Goal: Book appointment/travel/reservation

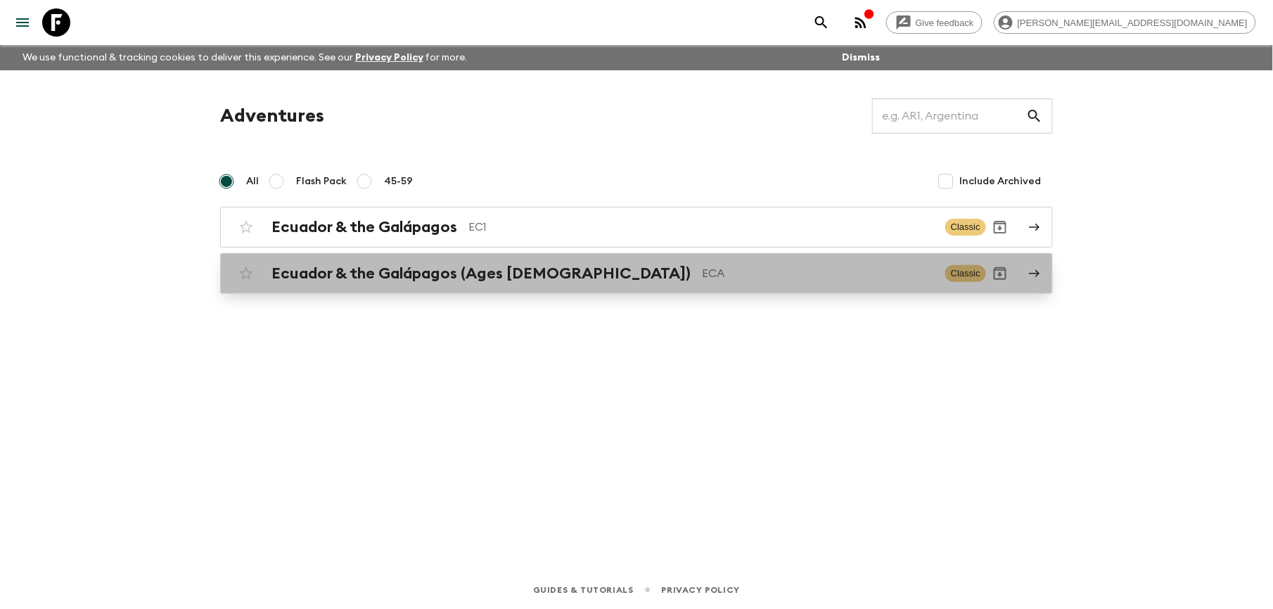
click at [382, 264] on h2 "Ecuador & the Galápagos (Ages [DEMOGRAPHIC_DATA])" at bounding box center [480, 273] width 419 height 18
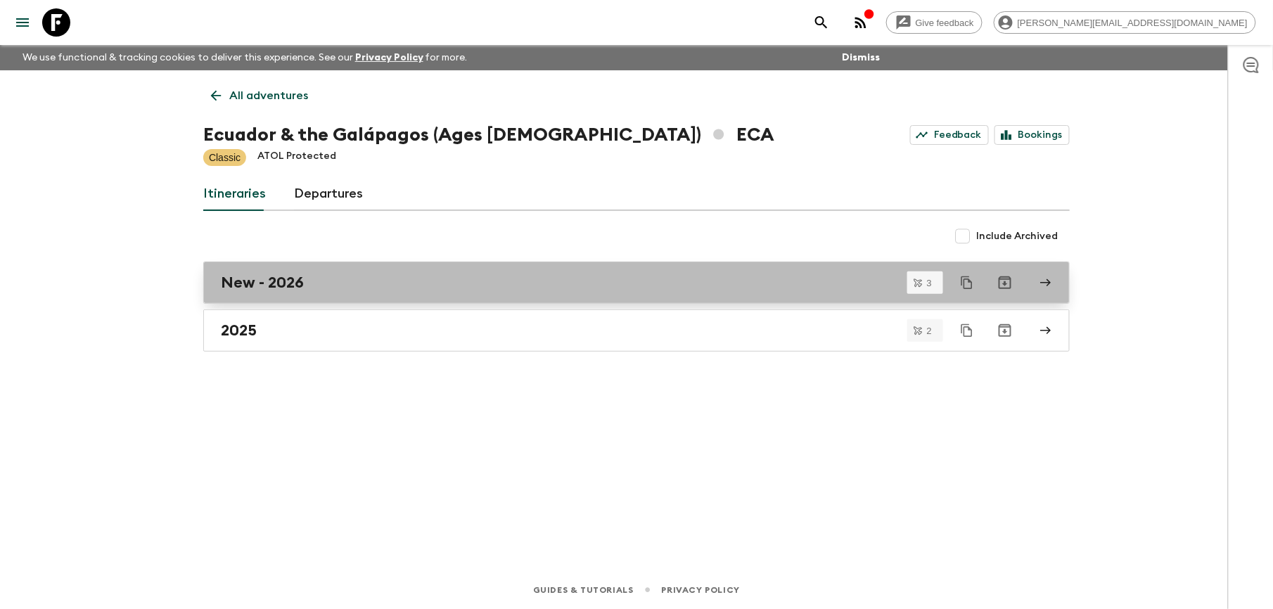
click at [278, 285] on h2 "New - 2026" at bounding box center [262, 282] width 83 height 18
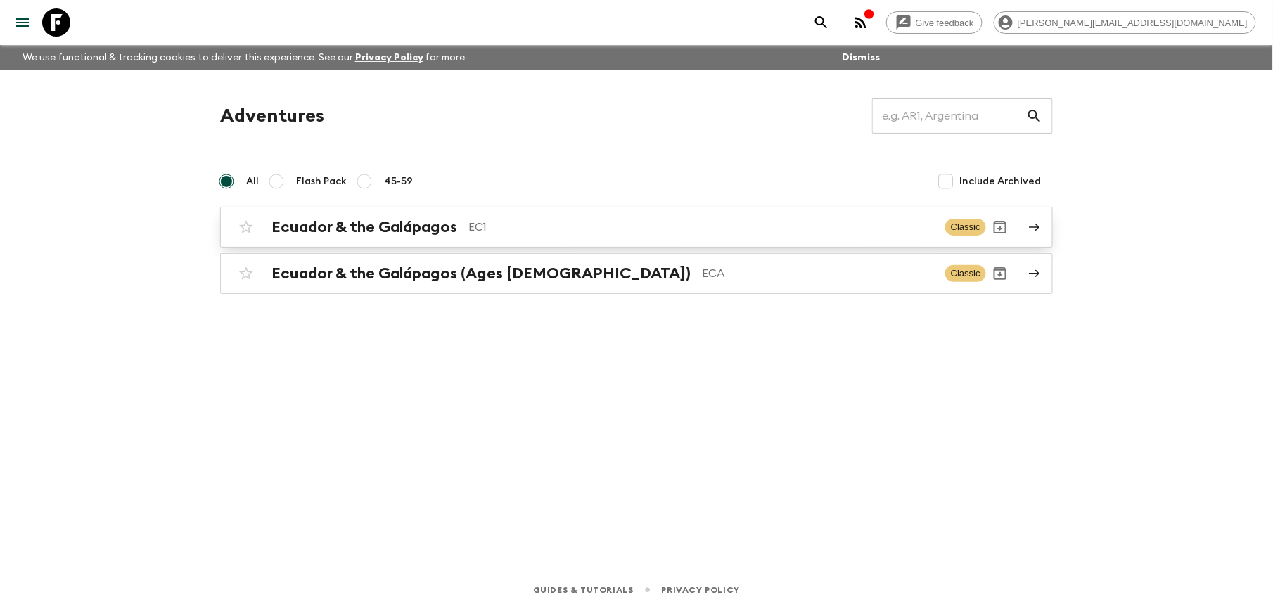
click at [420, 221] on h2 "Ecuador & the Galápagos" at bounding box center [364, 227] width 186 height 18
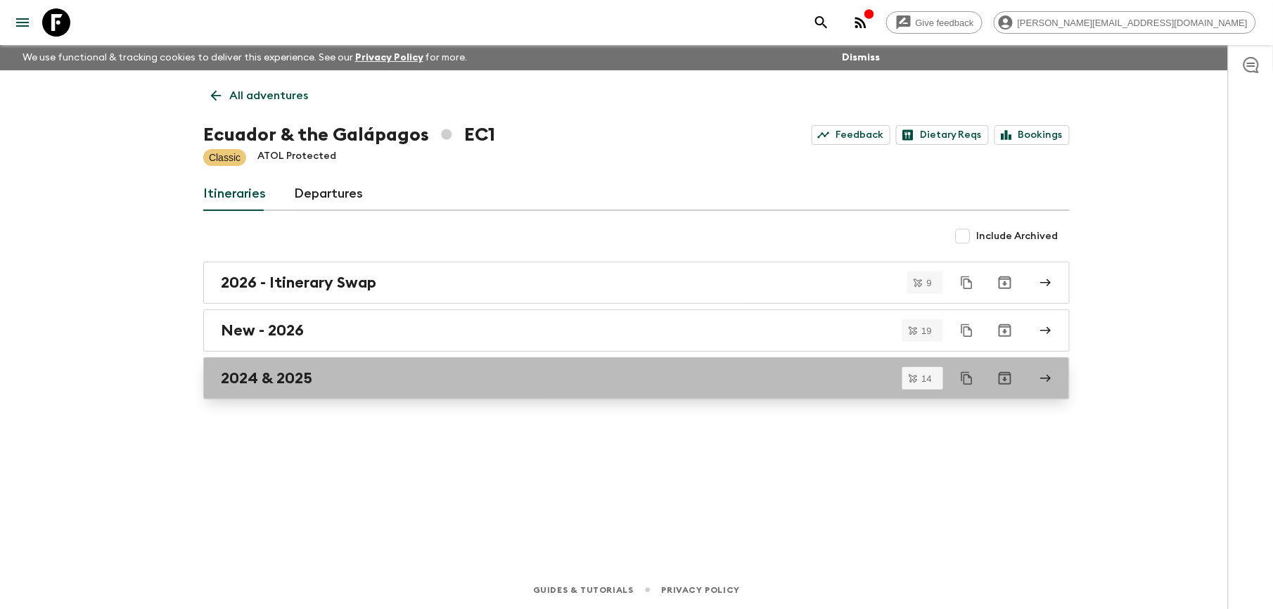
click at [290, 381] on h2 "2024 & 2025" at bounding box center [266, 378] width 91 height 18
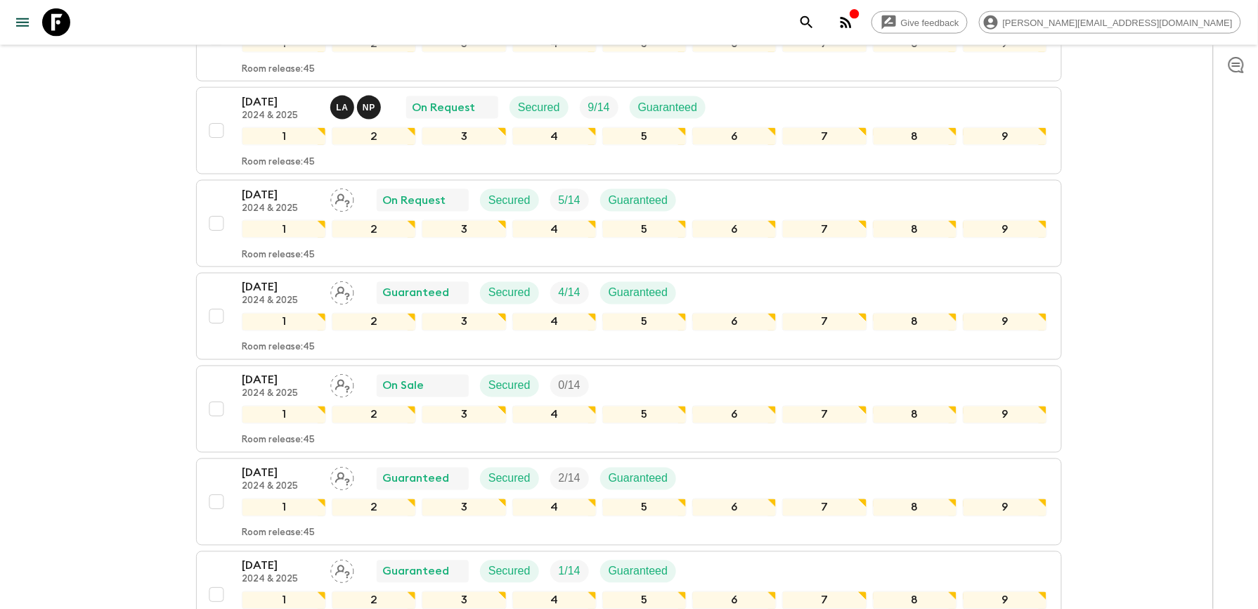
scroll to position [657, 0]
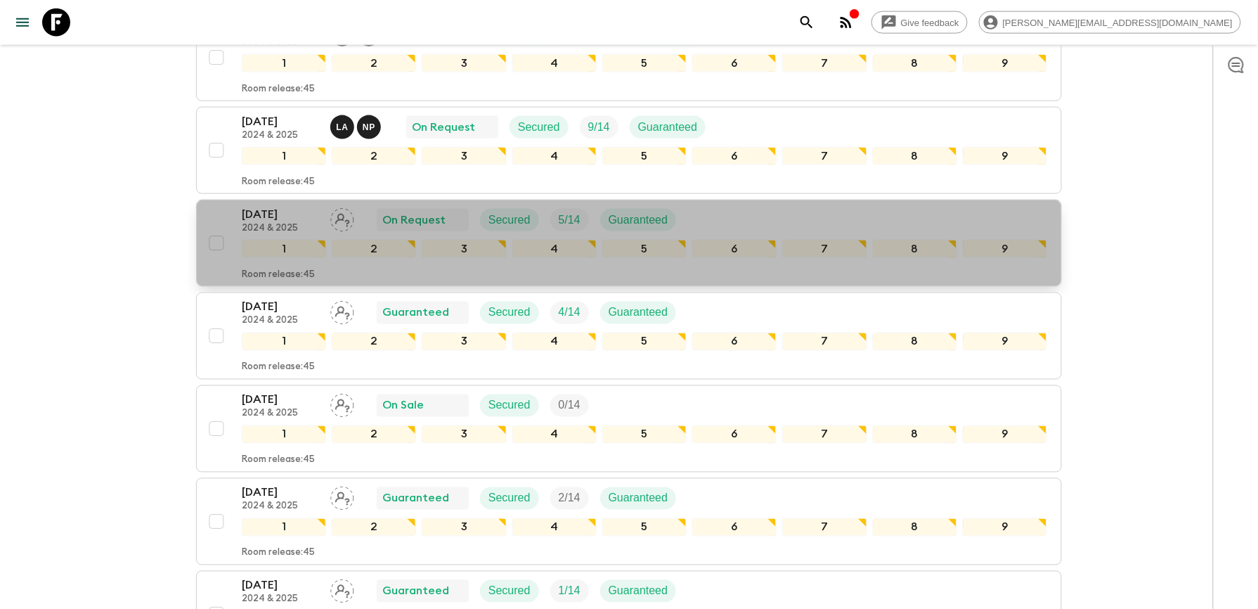
click at [273, 223] on p "[DATE]" at bounding box center [280, 214] width 77 height 17
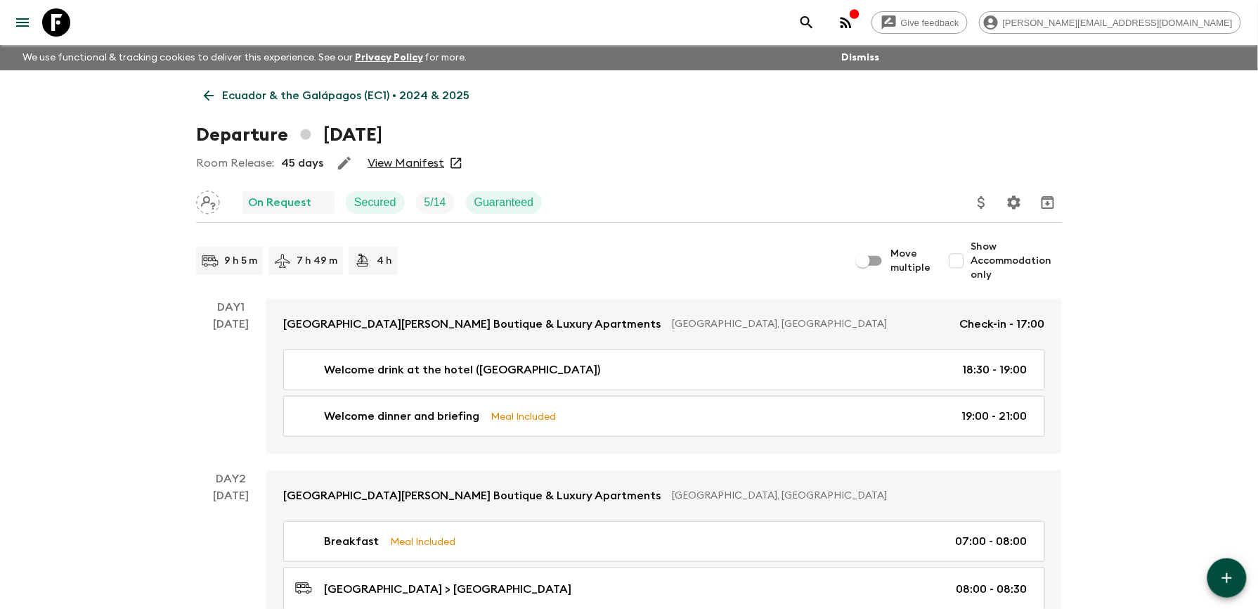
click at [403, 160] on link "View Manifest" at bounding box center [406, 163] width 77 height 14
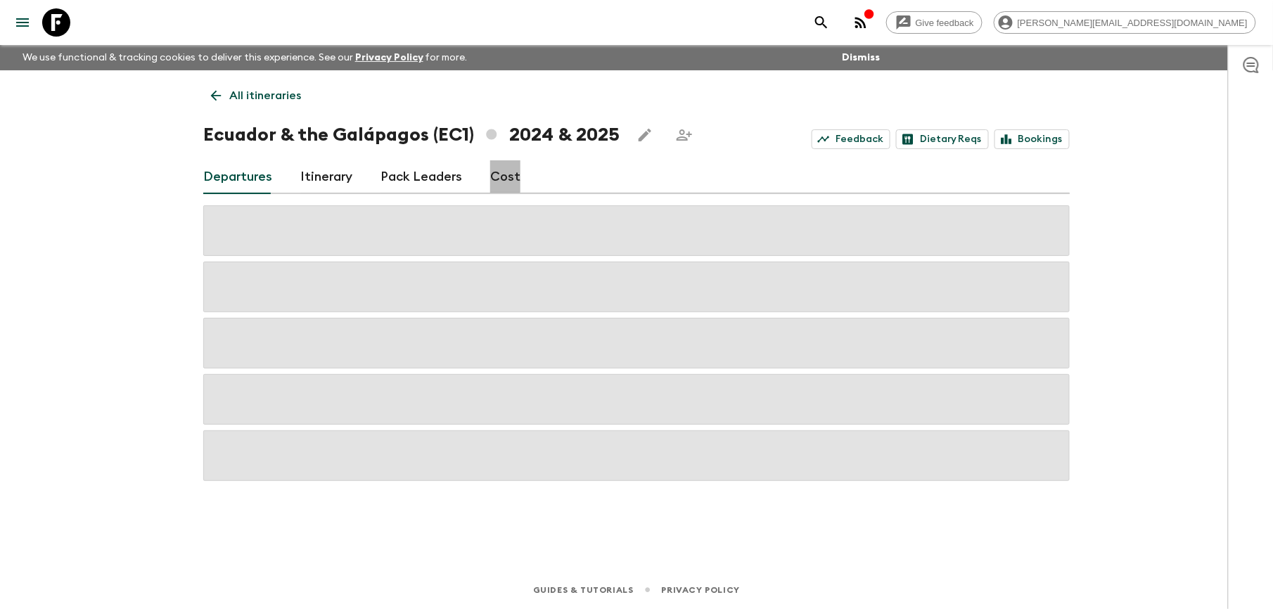
click at [496, 175] on link "Cost" at bounding box center [505, 177] width 30 height 34
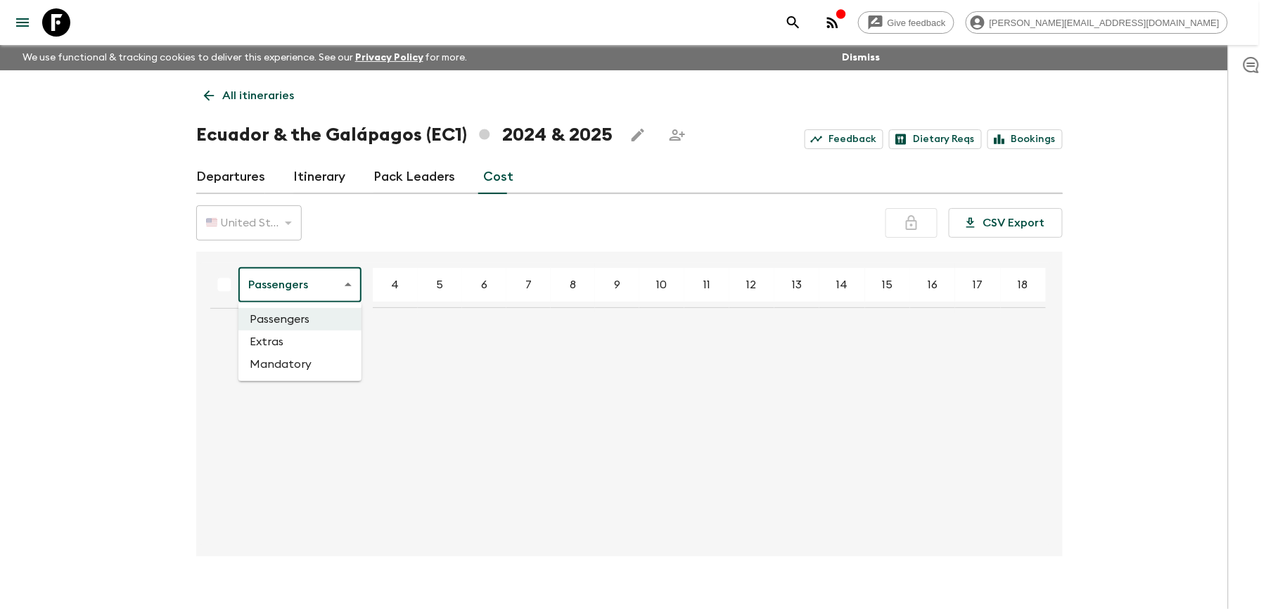
click at [349, 276] on body "Give feedback [PERSON_NAME][EMAIL_ADDRESS][DOMAIN_NAME] We use functional & tra…" at bounding box center [636, 316] width 1273 height 633
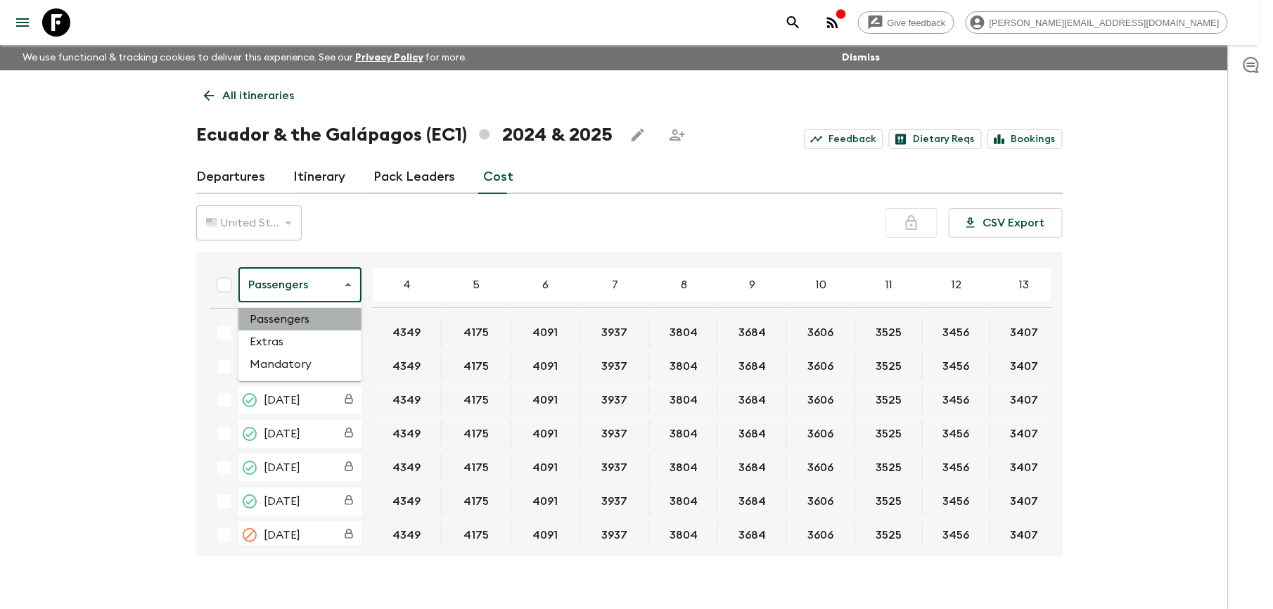
click at [287, 324] on li "Passengers" at bounding box center [299, 319] width 123 height 22
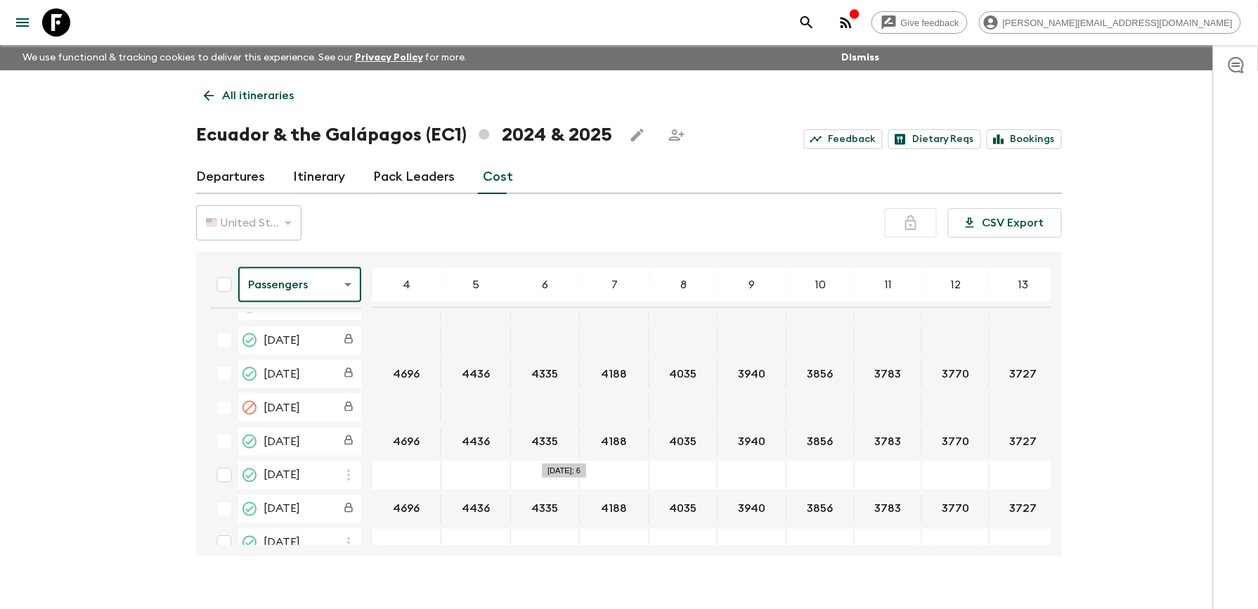
scroll to position [2718, 0]
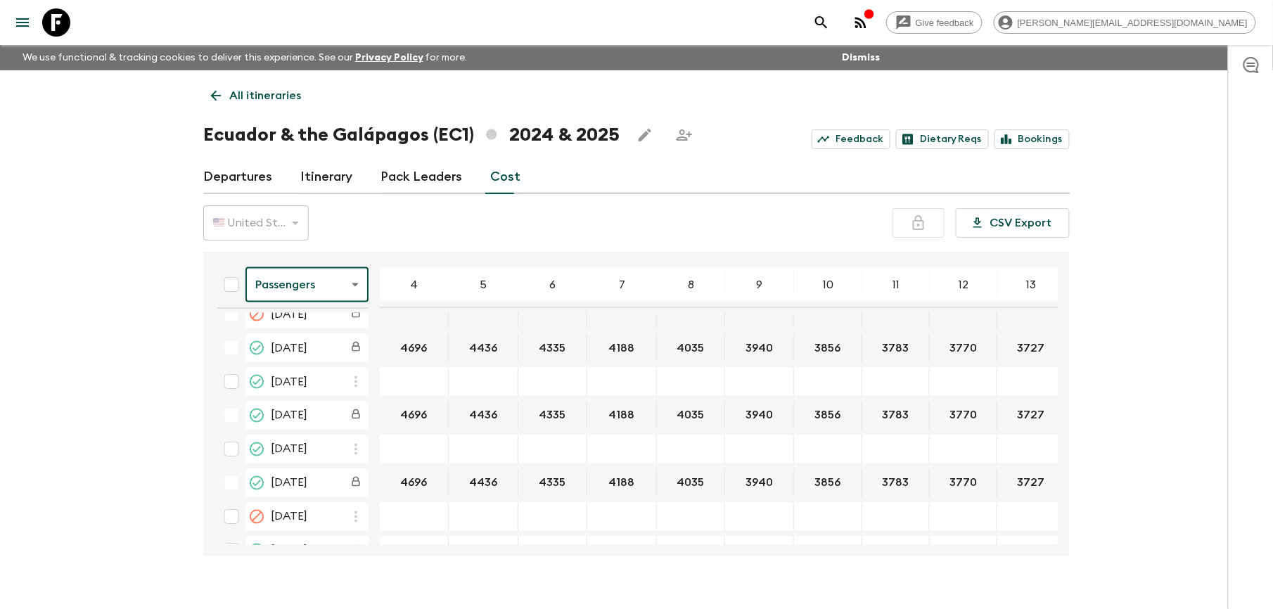
click at [352, 280] on body "Give feedback [PERSON_NAME][EMAIL_ADDRESS][DOMAIN_NAME] We use functional & tra…" at bounding box center [636, 316] width 1273 height 633
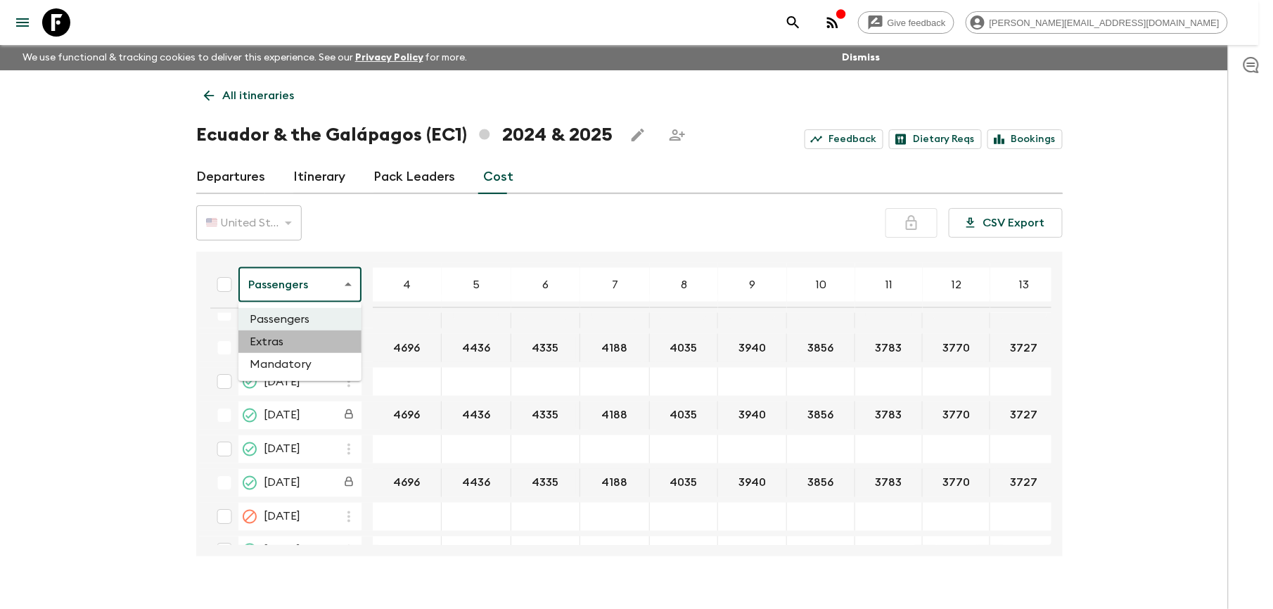
click at [309, 333] on li "Extras" at bounding box center [299, 341] width 123 height 22
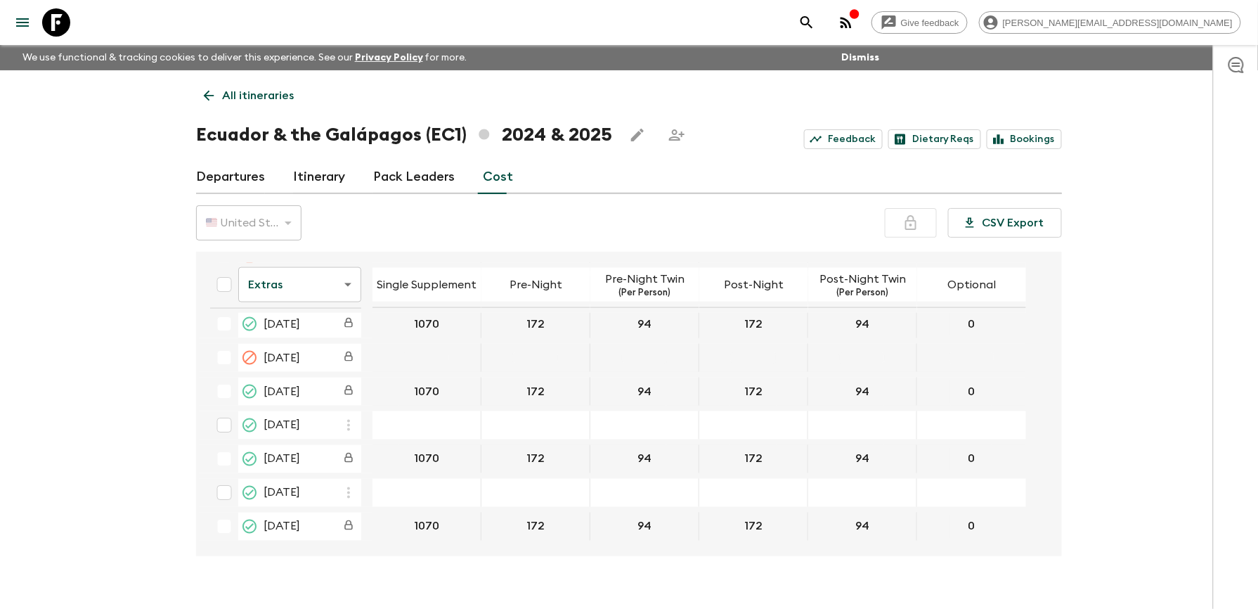
scroll to position [2718, 0]
